Goal: Task Accomplishment & Management: Manage account settings

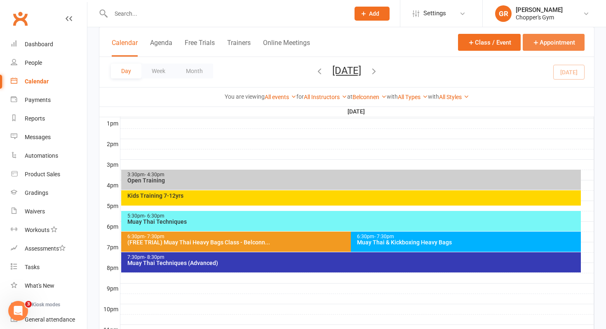
click at [535, 41] on icon "button" at bounding box center [535, 42] width 7 height 7
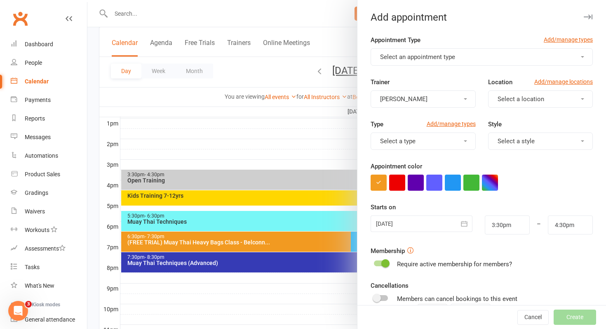
click at [481, 64] on button "Select an appointment type" at bounding box center [482, 56] width 222 height 17
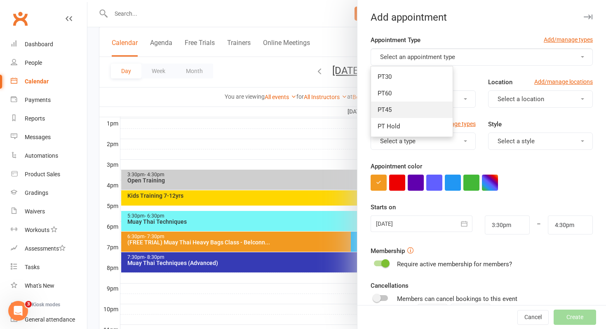
click at [401, 113] on link "PT45" at bounding box center [412, 109] width 82 height 16
type input "4:15pm"
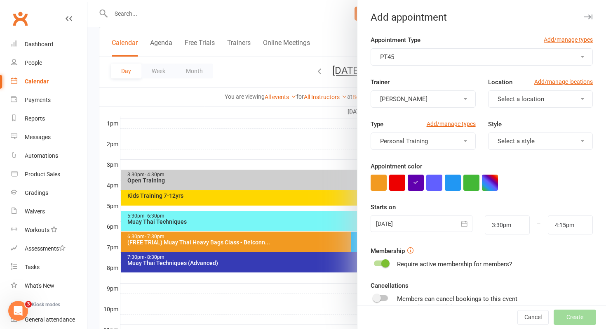
click at [431, 104] on button "[PERSON_NAME]" at bounding box center [423, 98] width 105 height 17
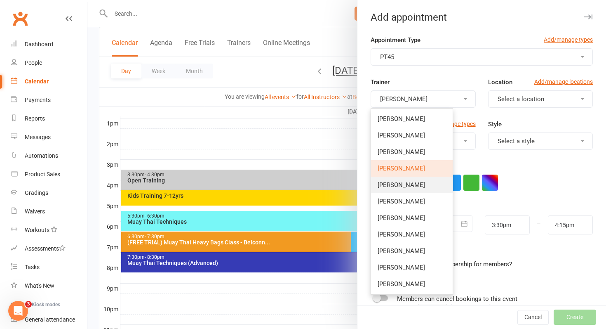
click at [403, 180] on link "Nicky Tran" at bounding box center [412, 185] width 82 height 16
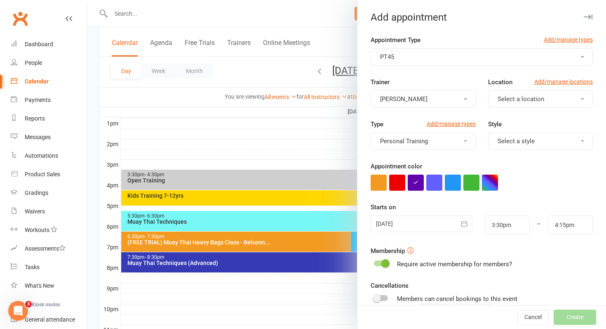
click at [525, 99] on span "Select a location" at bounding box center [521, 98] width 47 height 7
click at [514, 121] on span "Belconnen" at bounding box center [509, 118] width 29 height 7
click at [509, 226] on input "3:30pm" at bounding box center [507, 224] width 45 height 19
type input "2:30pm"
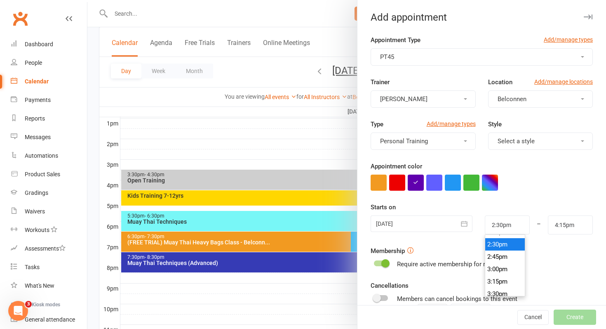
click at [500, 245] on li "2:30pm" at bounding box center [505, 244] width 40 height 12
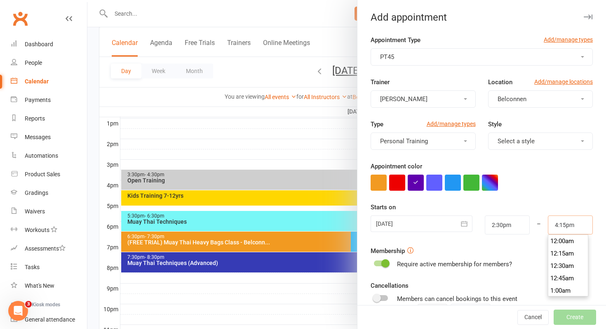
click at [576, 230] on input "4:15pm" at bounding box center [570, 224] width 45 height 19
type input "3:15pm"
click at [566, 245] on li "3:15pm" at bounding box center [569, 242] width 40 height 12
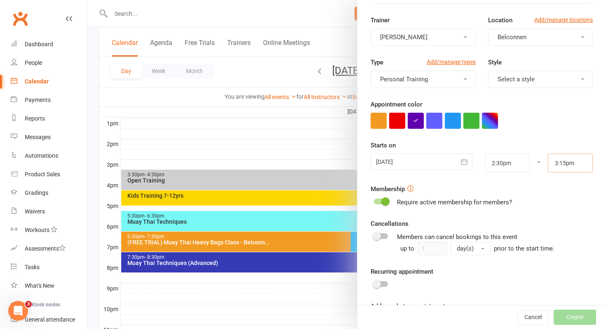
scroll to position [92, 0]
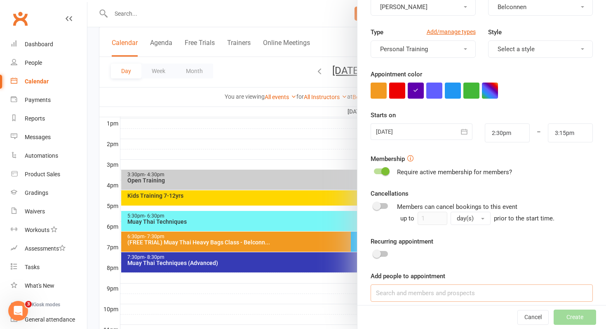
click at [390, 295] on input at bounding box center [482, 292] width 222 height 17
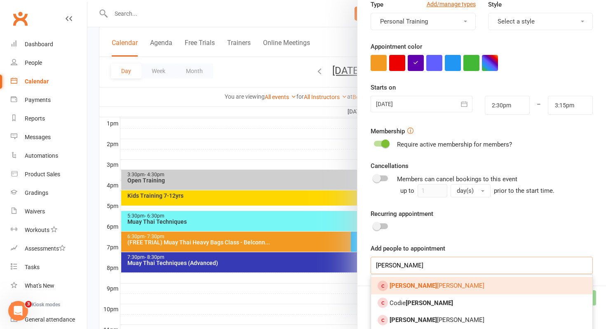
scroll to position [120, 0]
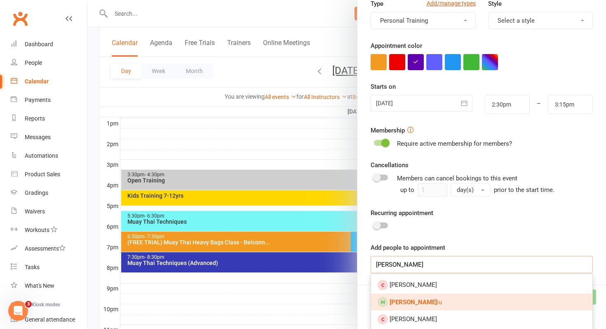
type input "frank l"
click at [415, 303] on link "Frank L iu" at bounding box center [481, 301] width 221 height 17
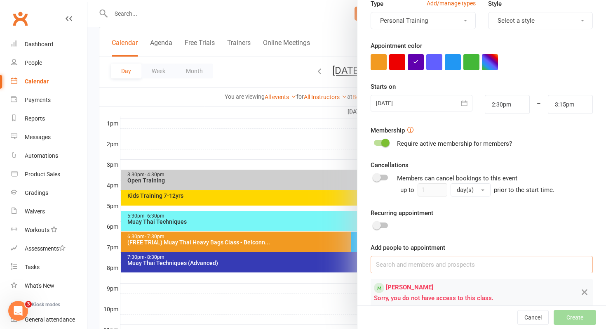
scroll to position [133, 0]
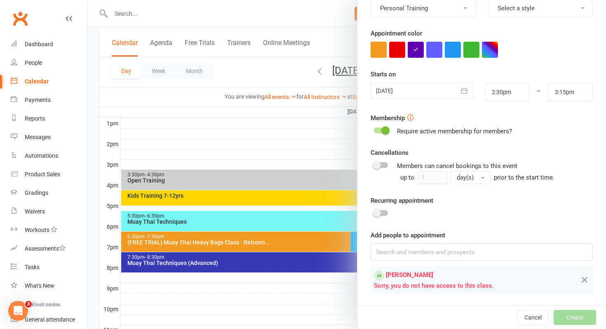
click at [384, 129] on span at bounding box center [386, 130] width 8 height 8
click at [374, 129] on input "checkbox" at bounding box center [374, 129] width 0 height 0
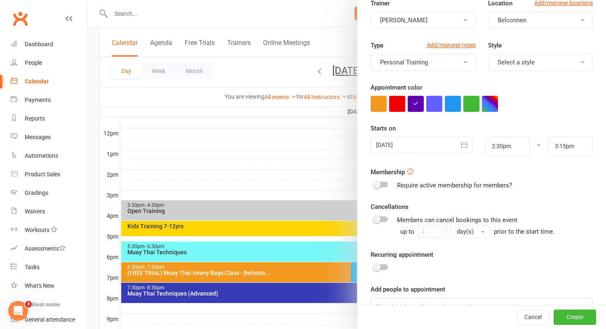
scroll to position [123, 0]
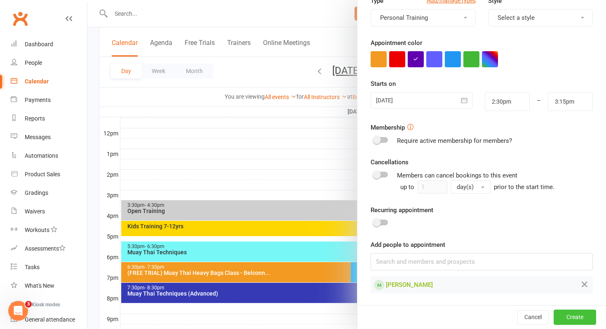
click at [574, 318] on button "Create" at bounding box center [575, 316] width 42 height 15
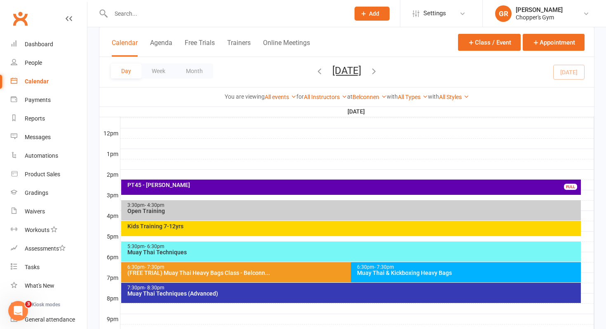
click at [344, 184] on div "PT45 - Frank Liu" at bounding box center [353, 185] width 453 height 6
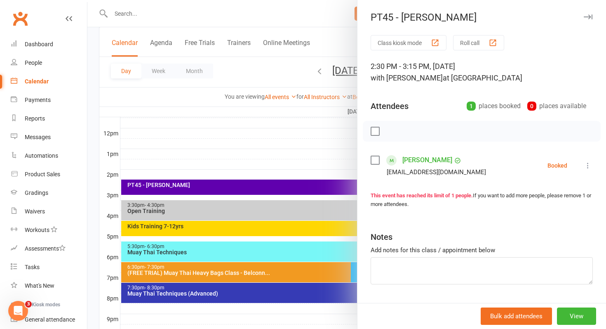
click at [588, 167] on icon at bounding box center [588, 165] width 8 height 8
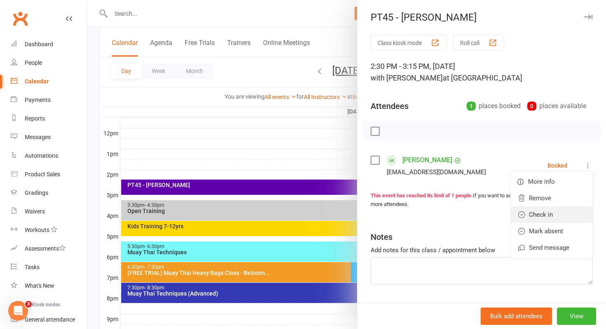
click at [543, 210] on link "Check in" at bounding box center [552, 214] width 82 height 16
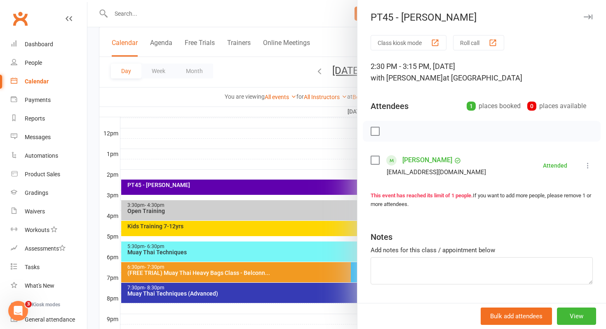
click at [419, 160] on link "[PERSON_NAME]" at bounding box center [428, 159] width 50 height 13
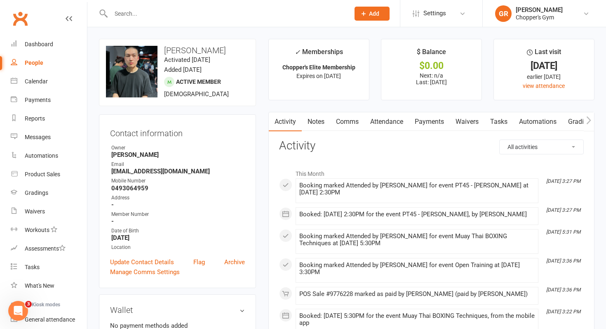
click at [417, 121] on link "Payments" at bounding box center [429, 121] width 41 height 19
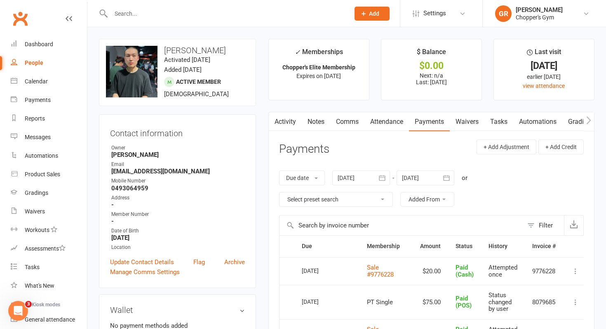
click at [387, 151] on header "Payments + Add Adjustment + Add Credit" at bounding box center [431, 150] width 305 height 23
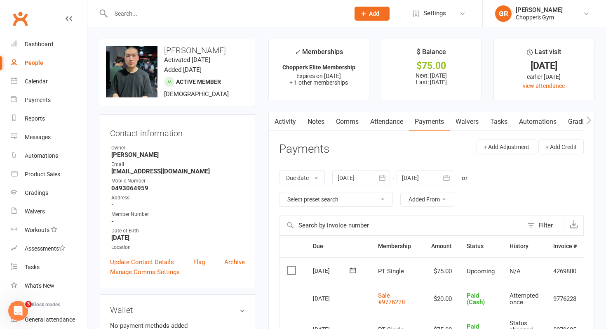
click at [294, 269] on label at bounding box center [292, 270] width 11 height 8
click at [292, 266] on input "checkbox" at bounding box center [289, 266] width 5 height 0
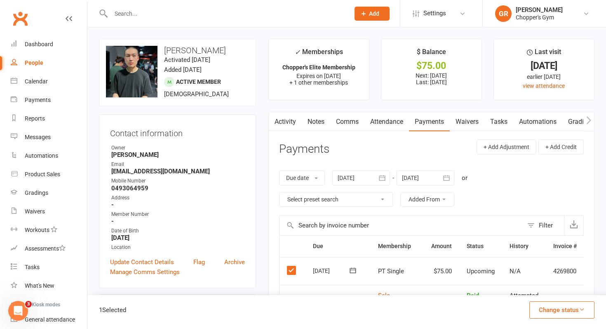
click at [547, 311] on button "Change status" at bounding box center [562, 309] width 65 height 17
click at [556, 240] on link "Paid (Cash)" at bounding box center [554, 238] width 82 height 16
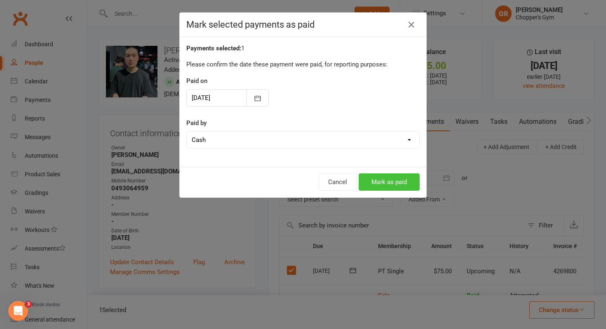
click at [389, 184] on button "Mark as paid" at bounding box center [389, 181] width 61 height 17
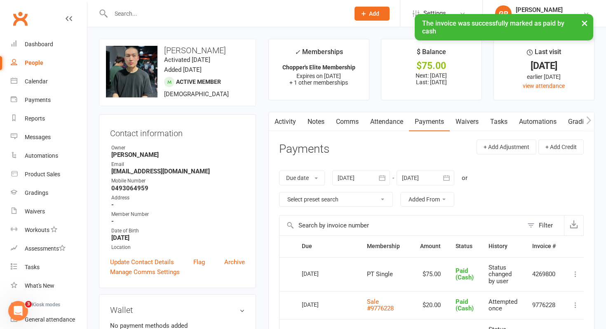
click at [19, 14] on div "× The invoice was successfully marked as paid by cash" at bounding box center [298, 14] width 596 height 0
click at [40, 77] on link "Calendar" at bounding box center [49, 81] width 76 height 19
